Goal: Task Accomplishment & Management: Manage account settings

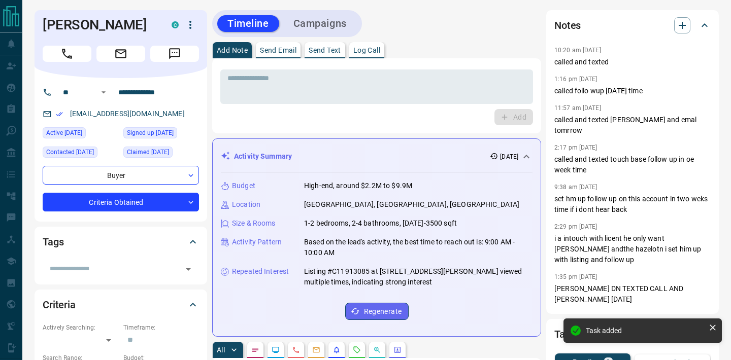
scroll to position [151, 0]
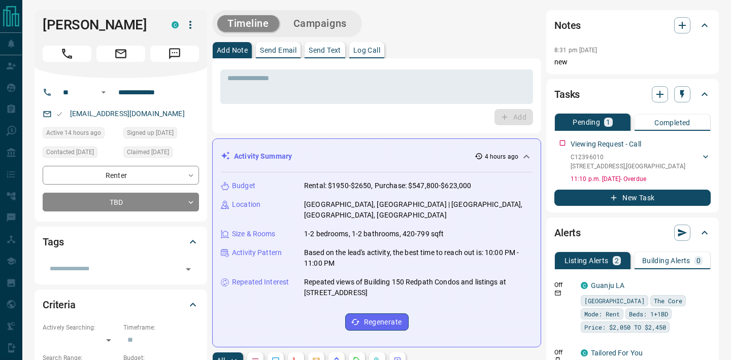
scroll to position [3, 0]
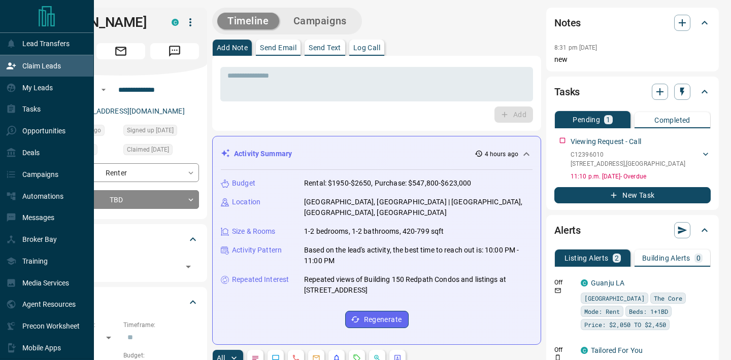
click at [51, 71] on div "Claim Leads" at bounding box center [33, 66] width 55 height 17
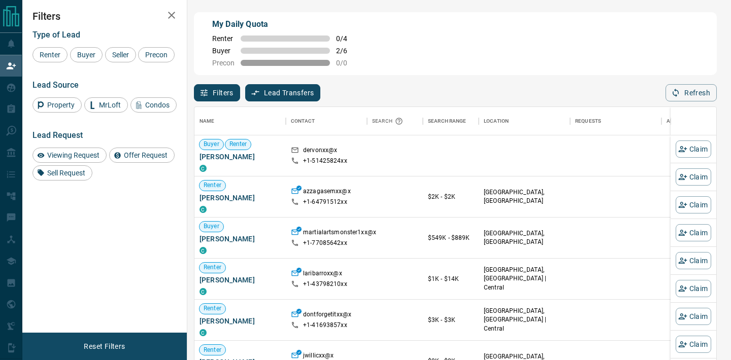
scroll to position [272, 522]
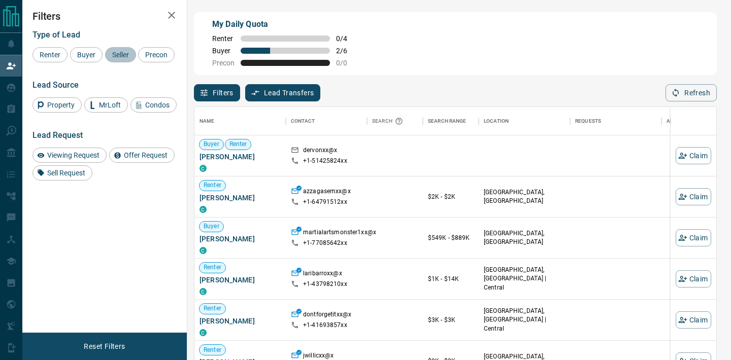
click at [119, 56] on span "Seller" at bounding box center [121, 55] width 24 height 8
click at [80, 58] on span "Buyer" at bounding box center [86, 55] width 25 height 8
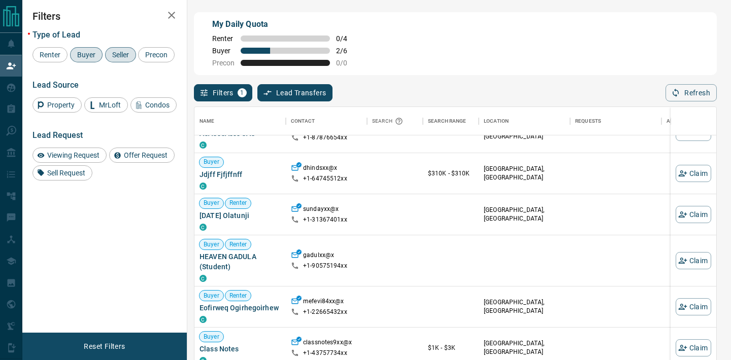
scroll to position [232, 0]
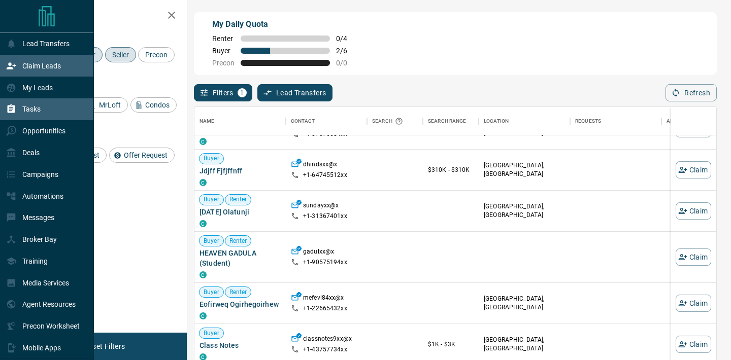
click at [31, 119] on div "Tasks" at bounding box center [47, 109] width 94 height 22
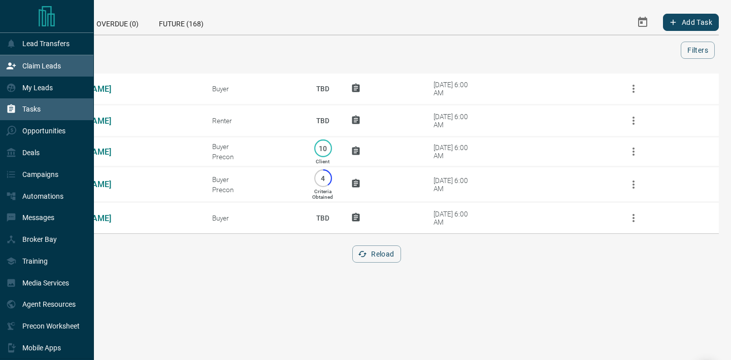
click at [50, 67] on p "Claim Leads" at bounding box center [41, 66] width 39 height 8
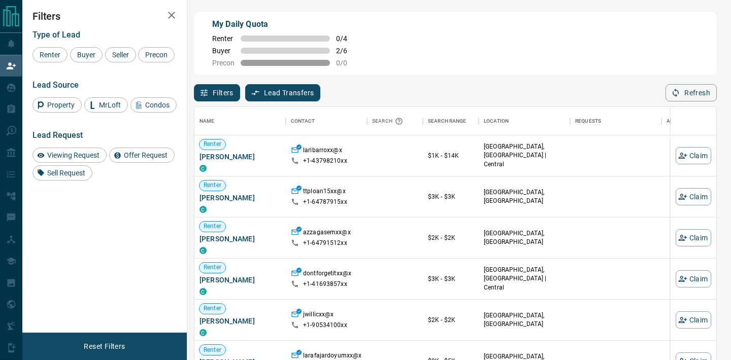
scroll to position [272, 522]
click at [85, 56] on span "Buyer" at bounding box center [86, 55] width 25 height 8
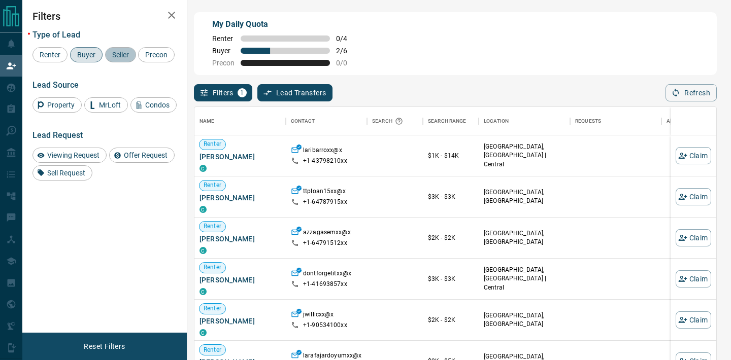
click at [119, 51] on span "Seller" at bounding box center [121, 55] width 24 height 8
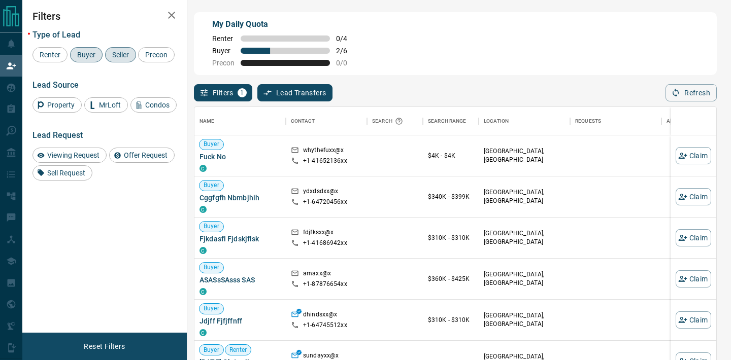
click at [551, 45] on div "My Daily Quota Renter 0 / 4 Buyer 2 / 6 Precon 0 / 0" at bounding box center [455, 43] width 523 height 63
click at [688, 92] on button "Refresh" at bounding box center [690, 92] width 51 height 17
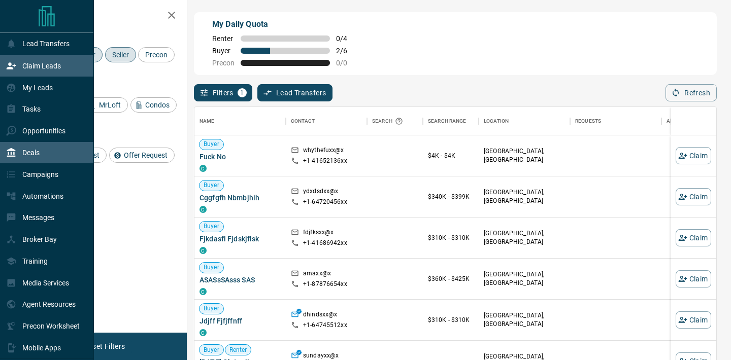
click at [36, 156] on p "Deals" at bounding box center [30, 153] width 17 height 8
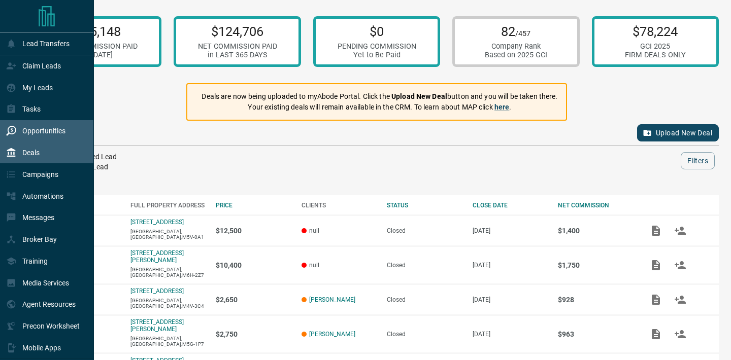
click at [45, 130] on p "Opportunities" at bounding box center [43, 131] width 43 height 8
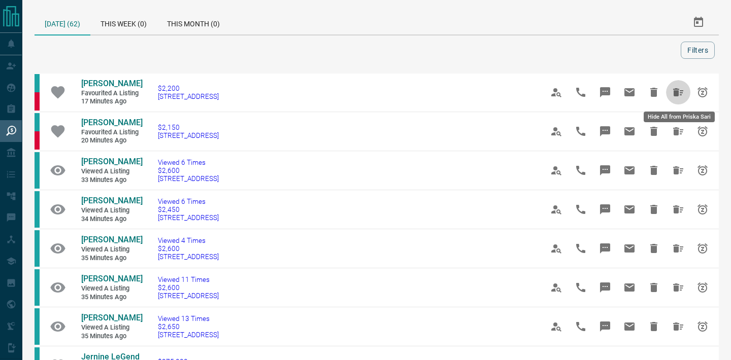
click at [678, 92] on icon "Hide All from Priska Sari" at bounding box center [678, 92] width 10 height 8
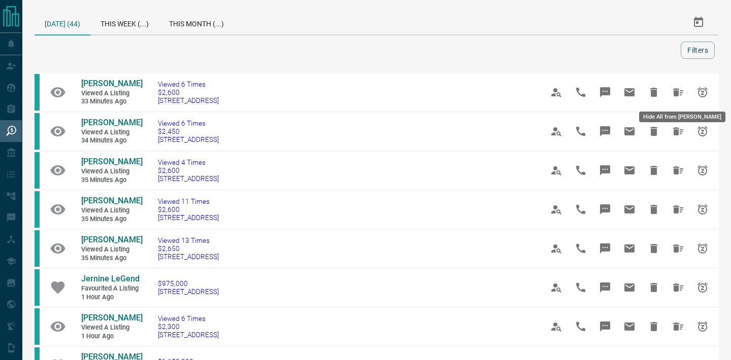
click at [678, 92] on icon "Hide All from Parsa Balalaie" at bounding box center [678, 92] width 10 height 8
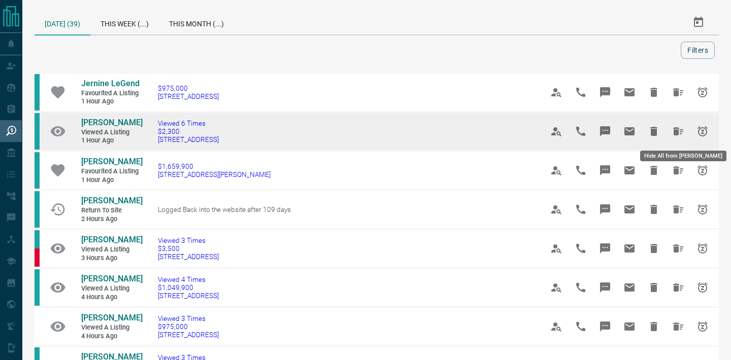
click at [673, 129] on icon "Hide All from Amiran Tsyao" at bounding box center [678, 131] width 12 height 12
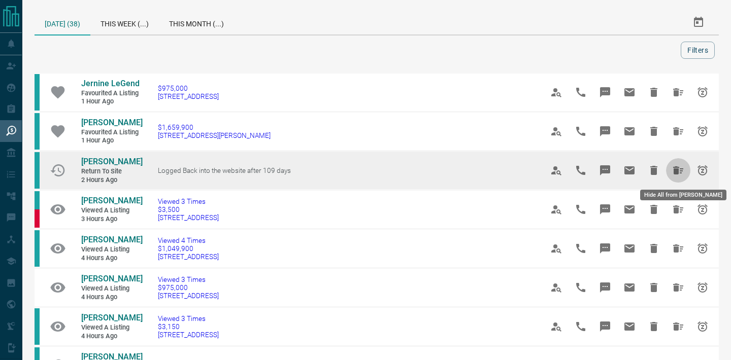
click at [679, 170] on icon "Hide All from Michael Ware" at bounding box center [678, 170] width 12 height 12
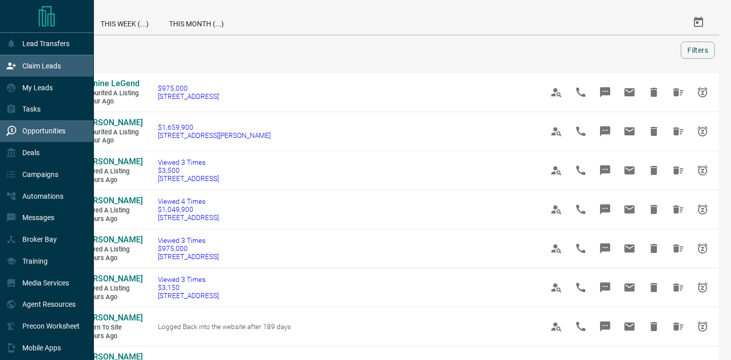
click at [64, 67] on div "Claim Leads" at bounding box center [47, 66] width 94 height 22
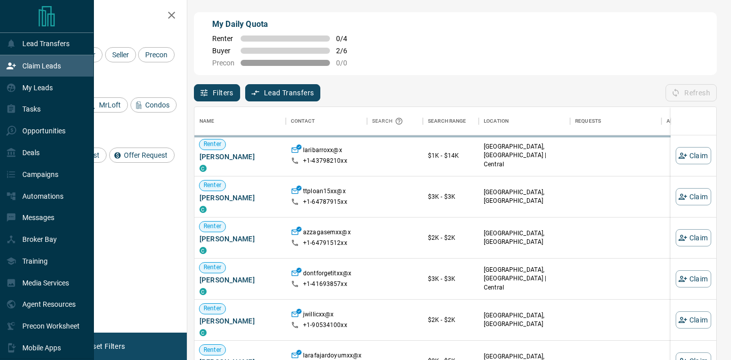
scroll to position [272, 522]
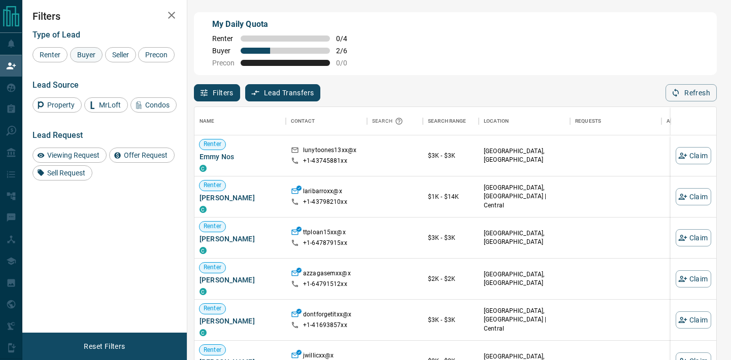
click at [88, 55] on span "Buyer" at bounding box center [86, 55] width 25 height 8
click at [119, 54] on span "Seller" at bounding box center [121, 55] width 24 height 8
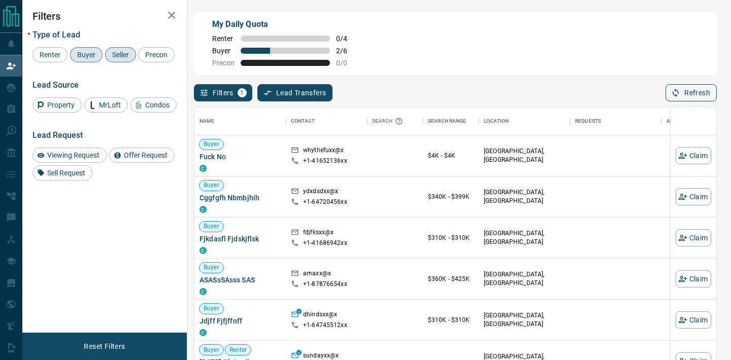
click at [695, 93] on button "Refresh" at bounding box center [690, 92] width 51 height 17
